Goal: Check status: Check status

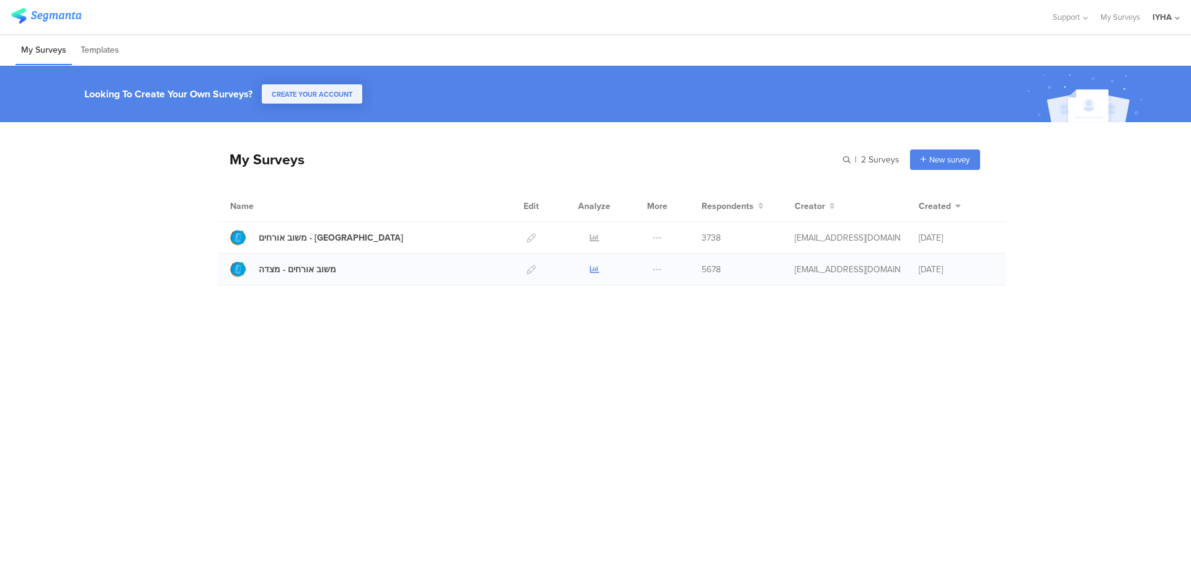
click at [595, 267] on icon at bounding box center [594, 269] width 9 height 9
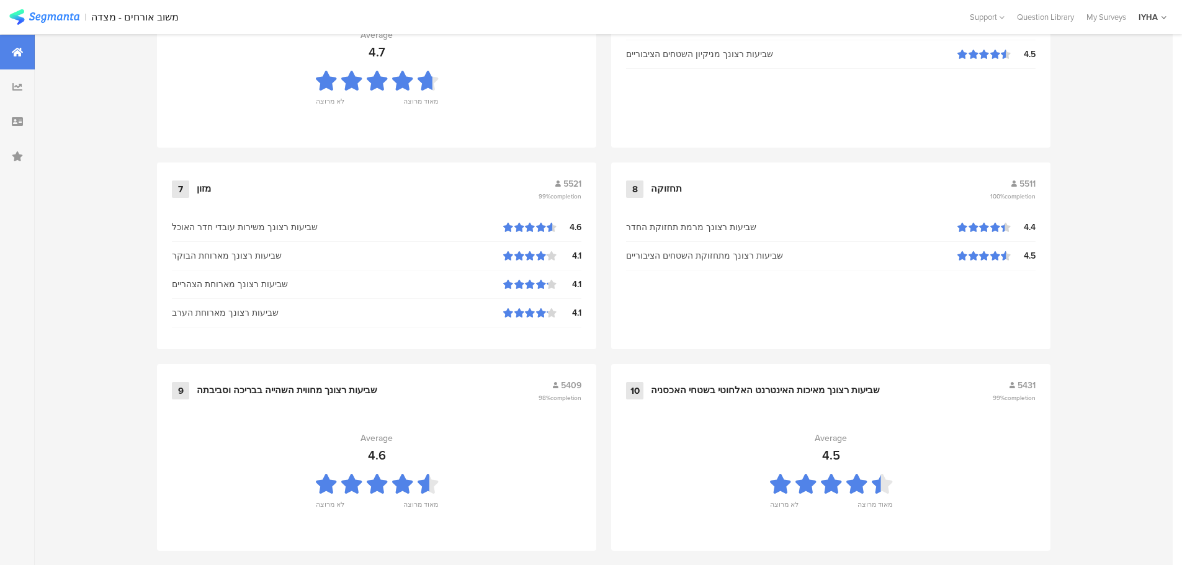
scroll to position [1254, 0]
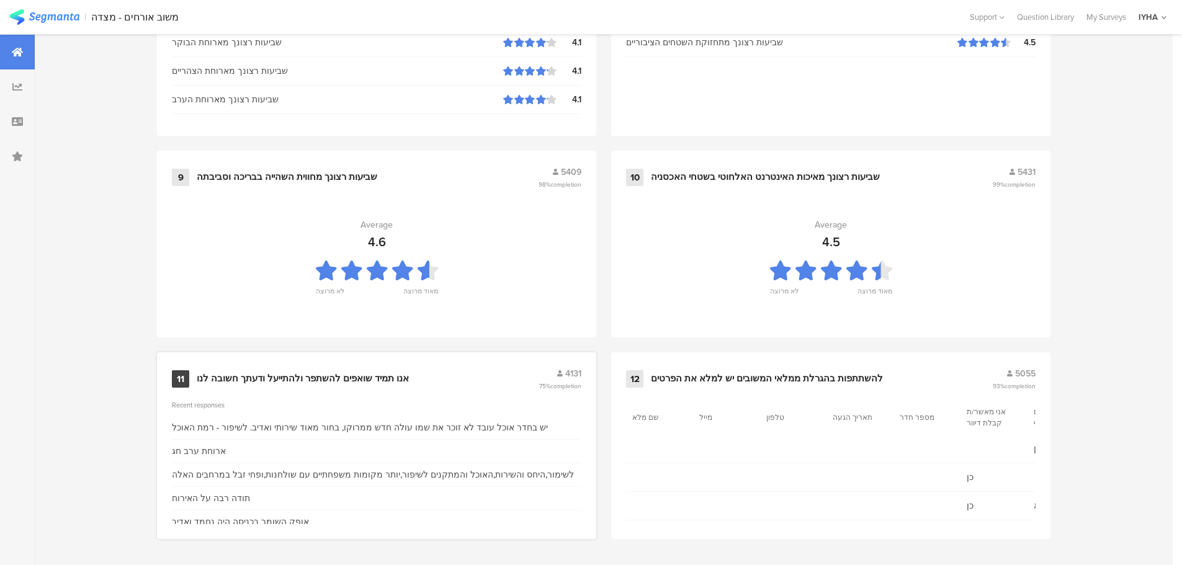
click at [388, 374] on div "אנו תמיד שואפים להשתפר ולהתייעל ודעתך חשובה לנו" at bounding box center [303, 379] width 212 height 12
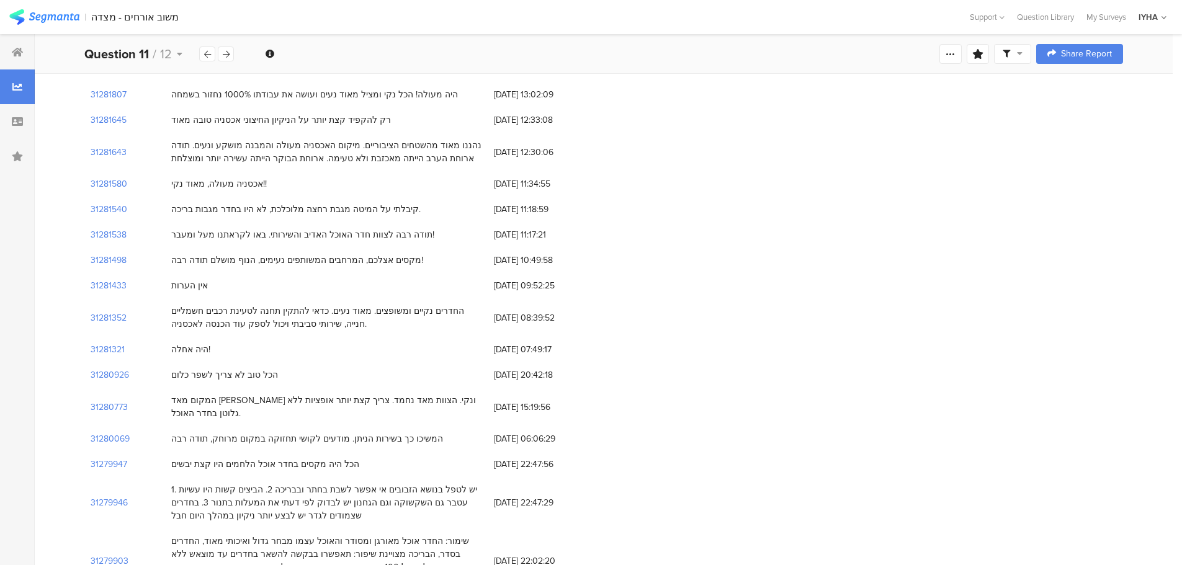
scroll to position [341, 0]
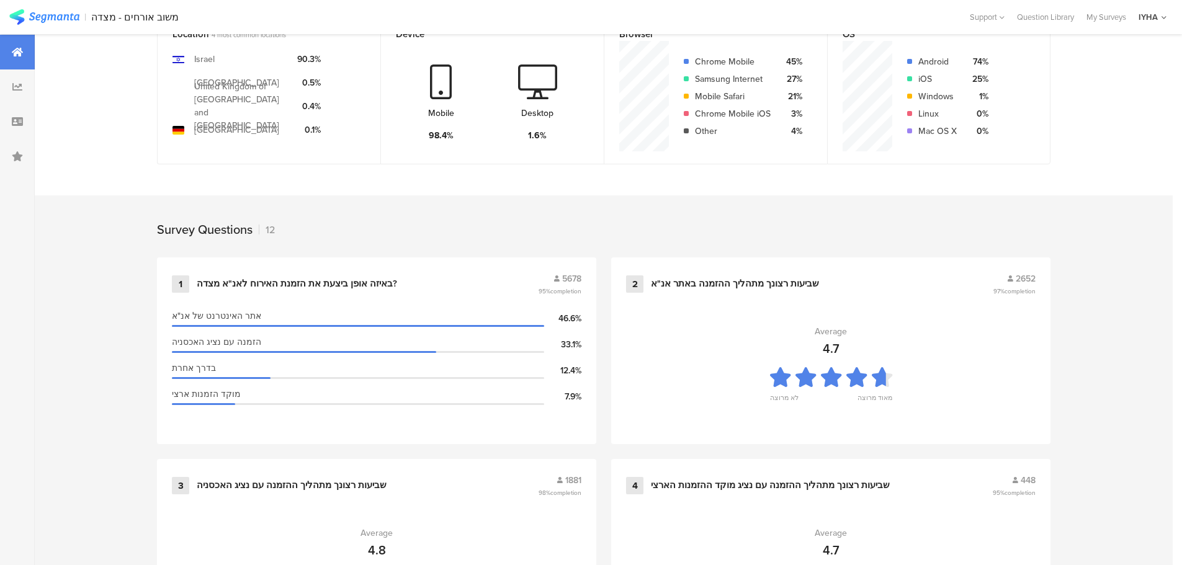
scroll to position [1254, 0]
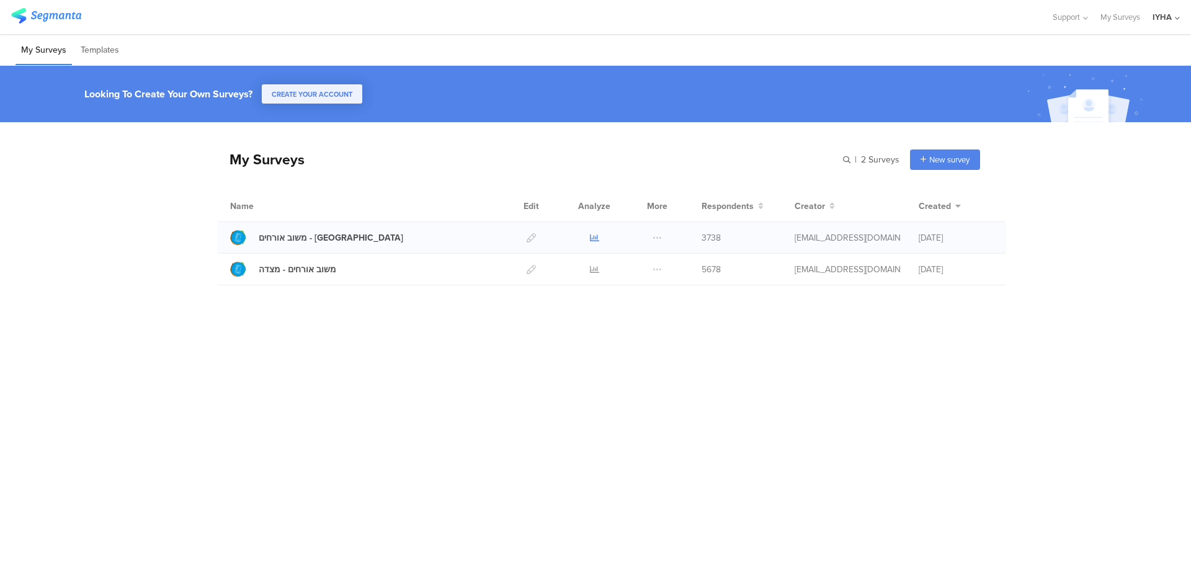
click at [593, 238] on icon at bounding box center [594, 237] width 9 height 9
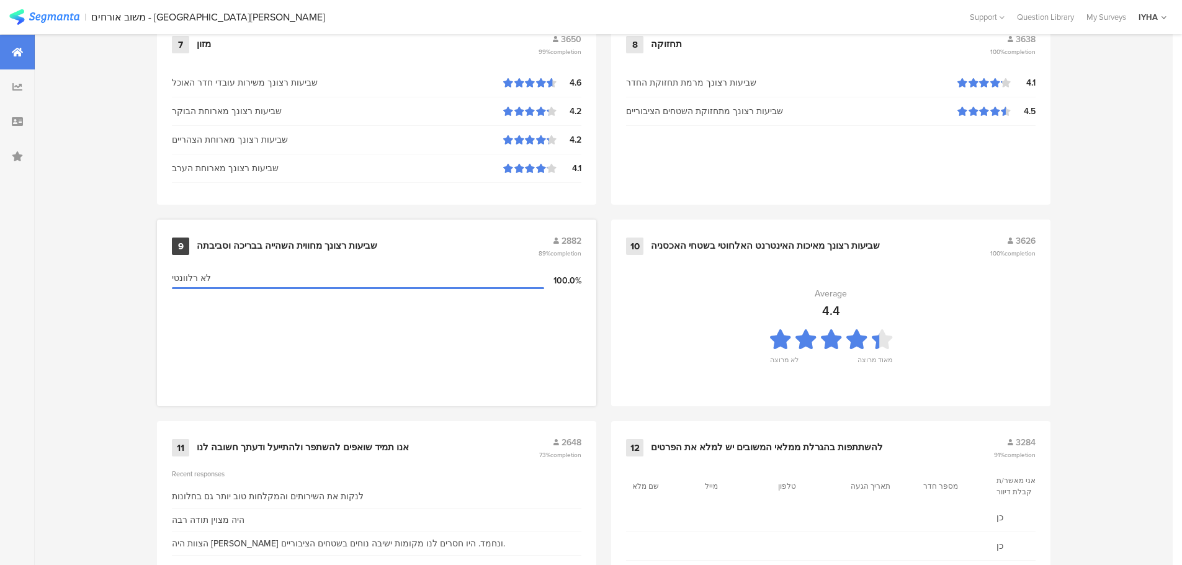
scroll to position [1254, 0]
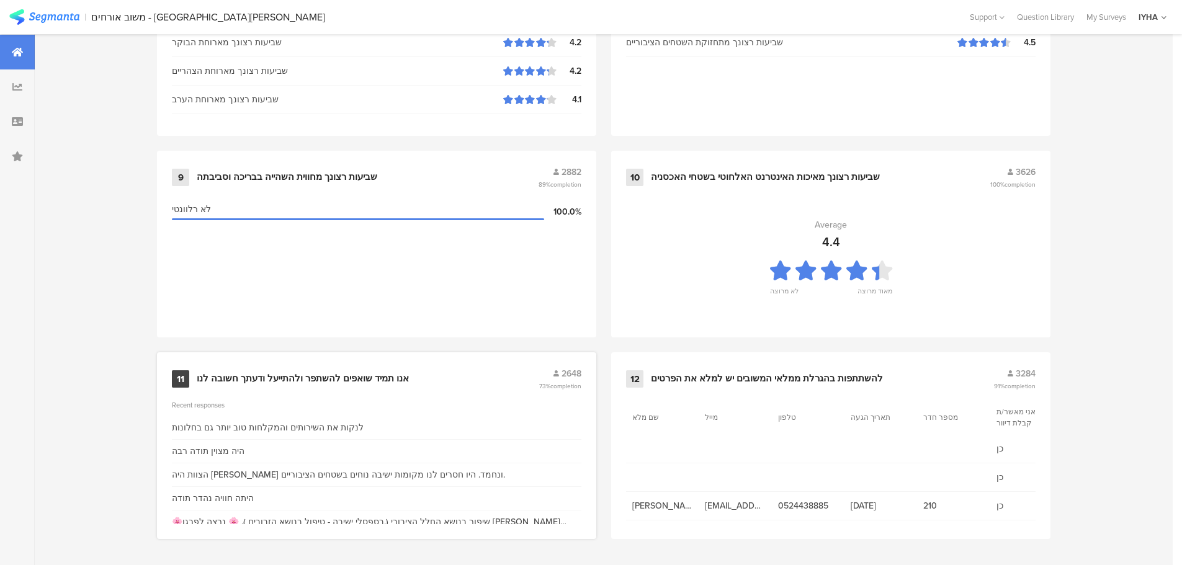
click at [319, 377] on div "אנו תמיד שואפים להשתפר ולהתייעל ודעתך חשובה לנו" at bounding box center [303, 379] width 212 height 12
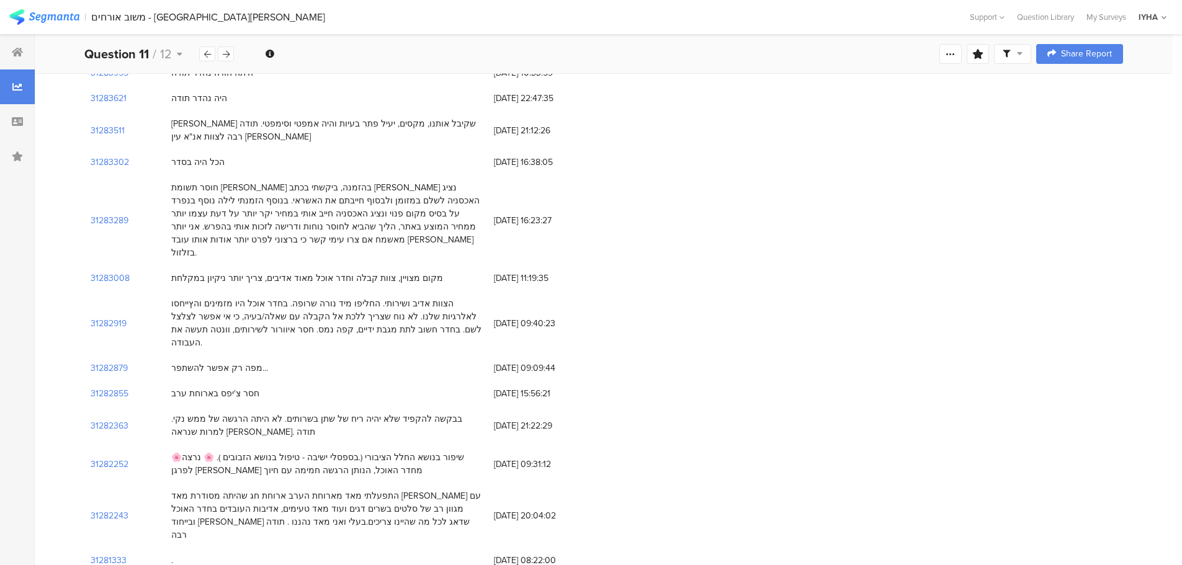
scroll to position [248, 0]
click at [99, 211] on section "31283289" at bounding box center [110, 217] width 38 height 13
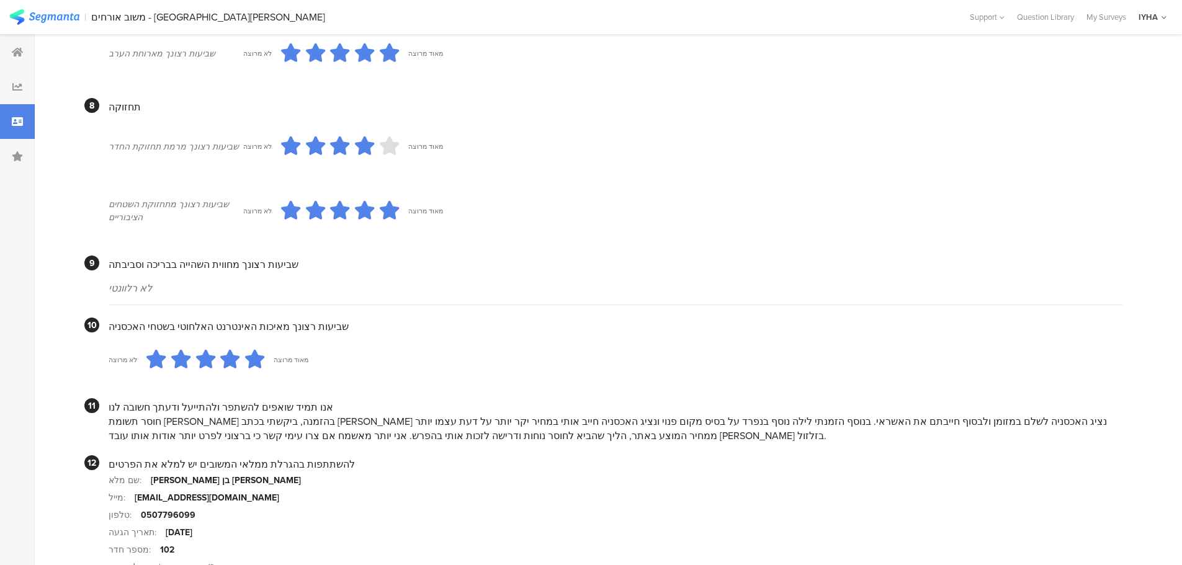
scroll to position [1074, 0]
